Goal: Task Accomplishment & Management: Manage account settings

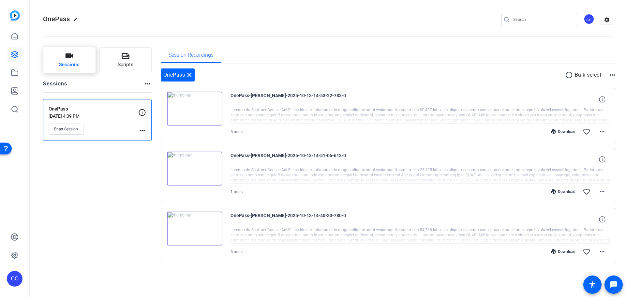
click at [86, 64] on button "Sessions" at bounding box center [69, 60] width 52 height 26
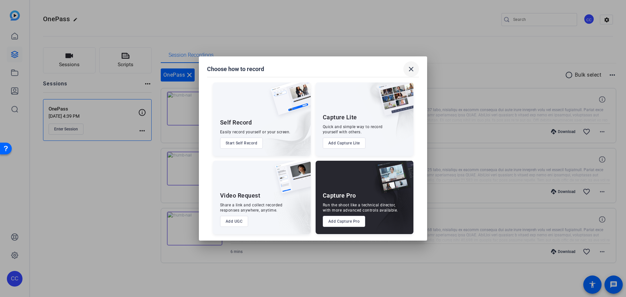
click at [411, 69] on mat-icon "close" at bounding box center [411, 69] width 8 height 8
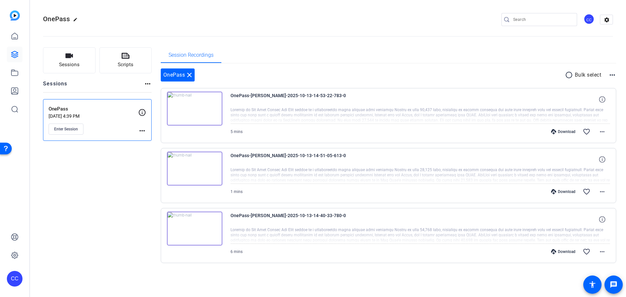
click at [15, 17] on img at bounding box center [15, 15] width 10 height 10
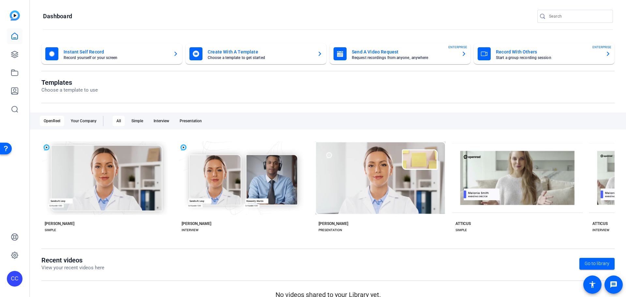
click at [544, 56] on div "Record With Others Start a group recording session" at bounding box center [548, 54] width 104 height 12
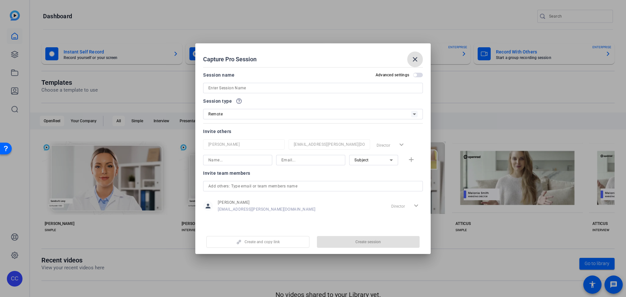
click at [248, 84] on input at bounding box center [312, 88] width 209 height 8
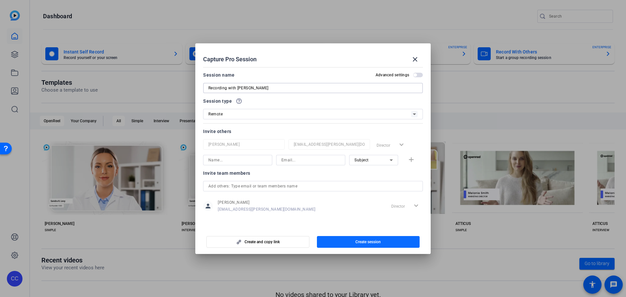
type input "Recording with [PERSON_NAME]"
click at [371, 241] on span "Create session" at bounding box center [367, 241] width 25 height 5
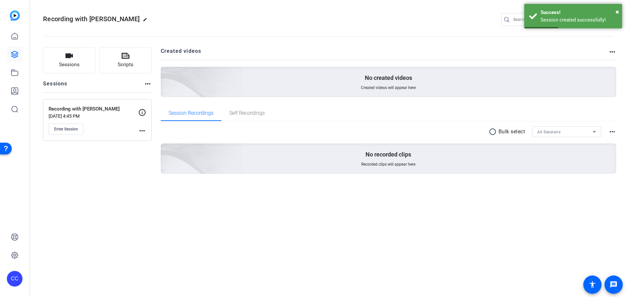
click at [142, 133] on mat-icon "more_horiz" at bounding box center [142, 131] width 8 height 8
click at [159, 140] on span "Edit Session" at bounding box center [158, 140] width 30 height 8
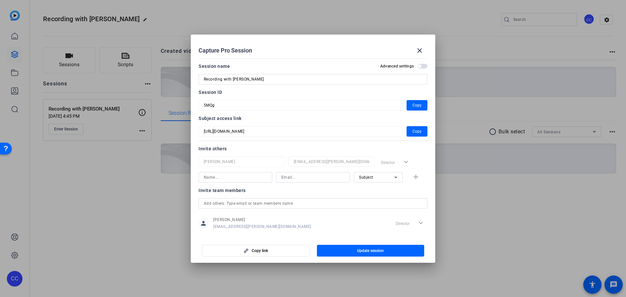
click at [418, 68] on span "button" at bounding box center [422, 66] width 10 height 5
click at [391, 248] on span "button" at bounding box center [371, 251] width 108 height 16
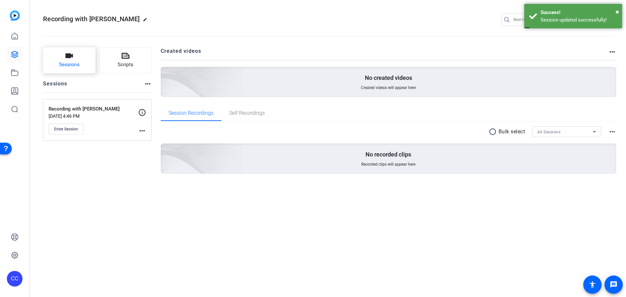
click at [71, 68] on span "Sessions" at bounding box center [69, 64] width 21 height 7
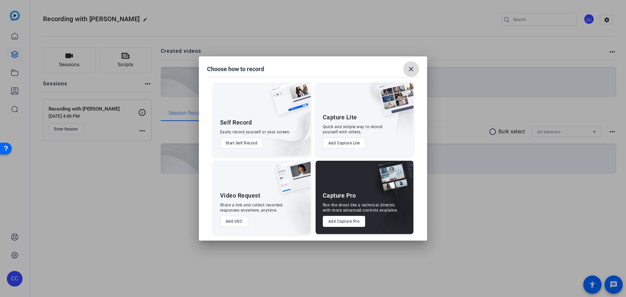
click at [413, 69] on mat-icon "close" at bounding box center [411, 69] width 8 height 8
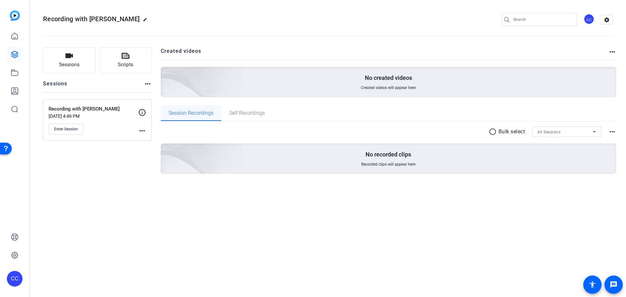
click at [188, 113] on span "Session Recordings" at bounding box center [190, 112] width 45 height 5
click at [53, 58] on button "Sessions" at bounding box center [69, 60] width 52 height 26
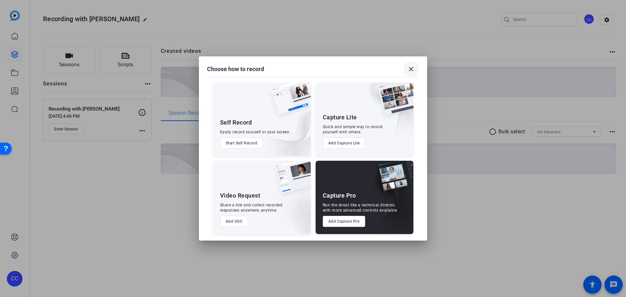
click at [412, 70] on mat-icon "close" at bounding box center [411, 69] width 8 height 8
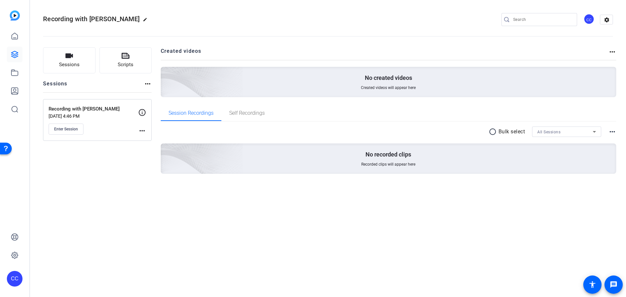
click at [13, 14] on img at bounding box center [15, 15] width 10 height 10
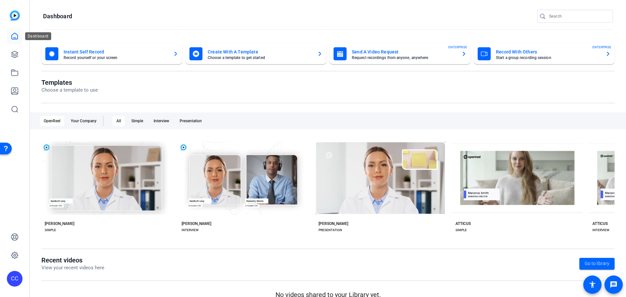
click at [15, 37] on icon at bounding box center [15, 36] width 8 height 8
click at [12, 12] on img at bounding box center [15, 15] width 10 height 10
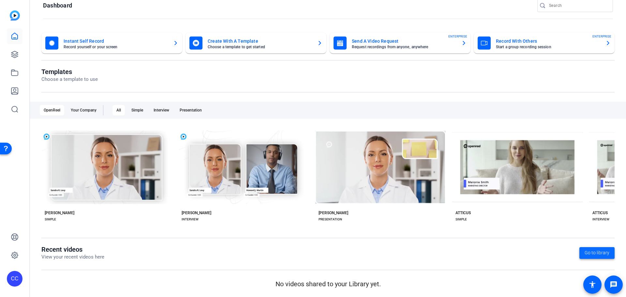
click at [591, 253] on span "Go to library" at bounding box center [596, 252] width 25 height 7
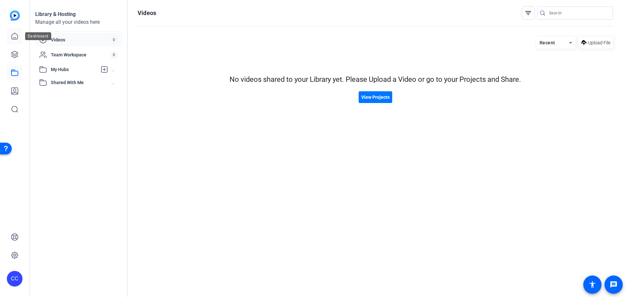
click at [14, 35] on icon at bounding box center [15, 36] width 8 height 8
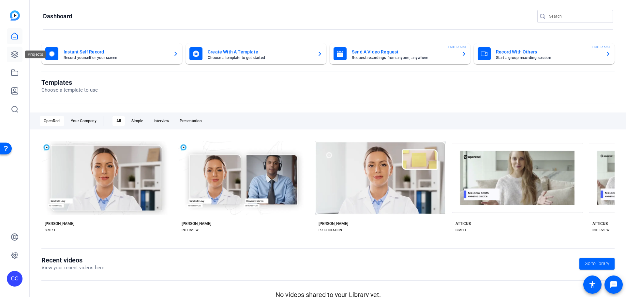
click at [14, 57] on icon at bounding box center [14, 54] width 7 height 7
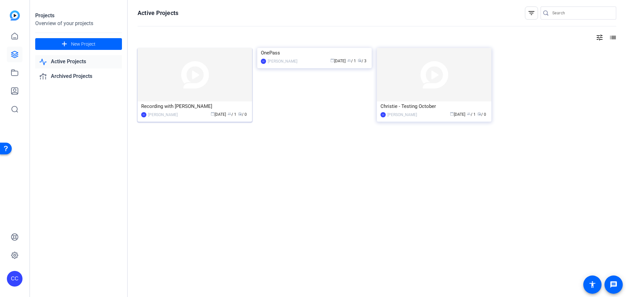
click at [217, 114] on span "calendar_today [DATE]" at bounding box center [217, 114] width 15 height 5
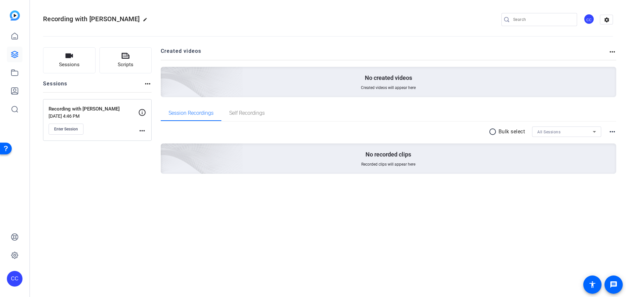
click at [141, 114] on icon at bounding box center [142, 112] width 8 height 8
click at [143, 130] on mat-icon "more_horiz" at bounding box center [142, 131] width 8 height 8
click at [147, 143] on span "Edit Session" at bounding box center [158, 140] width 30 height 8
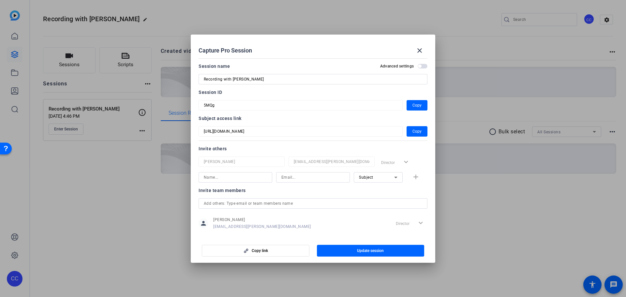
click at [283, 80] on input "Recording with [PERSON_NAME]" at bounding box center [313, 79] width 218 height 8
type input "Recording with [PERSON_NAME] [DATE]"
click at [385, 249] on span "button" at bounding box center [371, 251] width 108 height 16
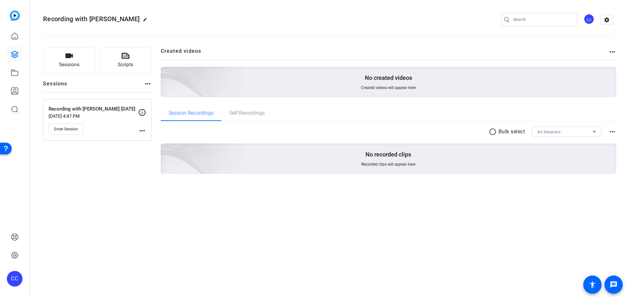
click at [84, 114] on p "[DATE] 4:47 PM" at bounding box center [94, 115] width 90 height 5
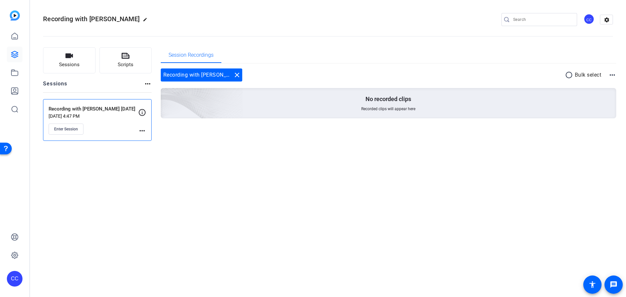
click at [217, 76] on div "Recording with [PERSON_NAME] [DATE] close" at bounding box center [201, 74] width 81 height 13
click at [141, 113] on icon at bounding box center [142, 112] width 8 height 8
click at [141, 132] on mat-icon "more_horiz" at bounding box center [142, 131] width 8 height 8
click at [154, 140] on span "Edit Session" at bounding box center [158, 140] width 30 height 8
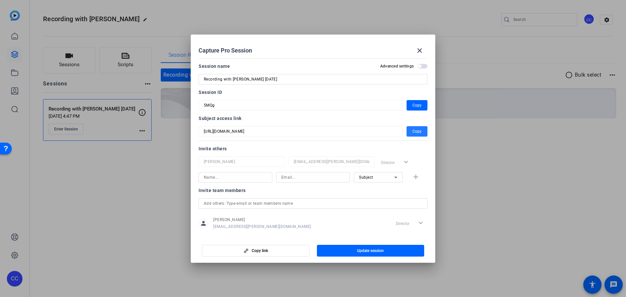
click at [414, 129] on span "Copy" at bounding box center [416, 131] width 9 height 8
